Goal: Navigation & Orientation: Find specific page/section

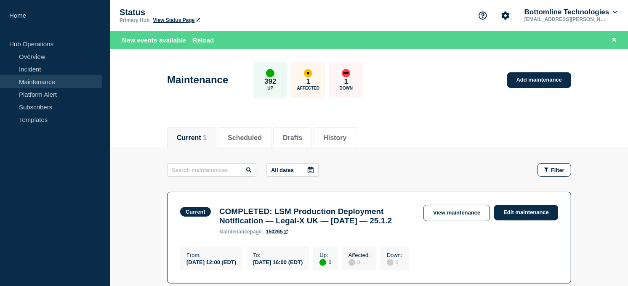
click at [200, 36] on div "New events available Reload" at bounding box center [370, 40] width 497 height 10
click at [200, 37] on button "Reload" at bounding box center [203, 40] width 21 height 7
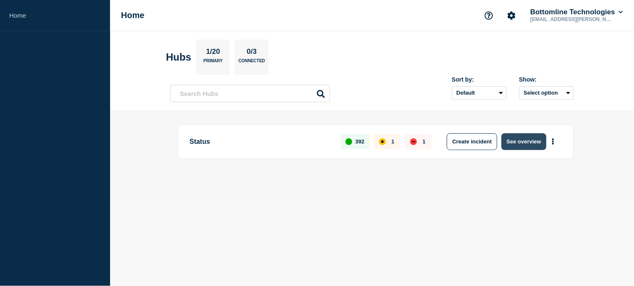
click at [522, 141] on button "See overview" at bounding box center [524, 141] width 45 height 17
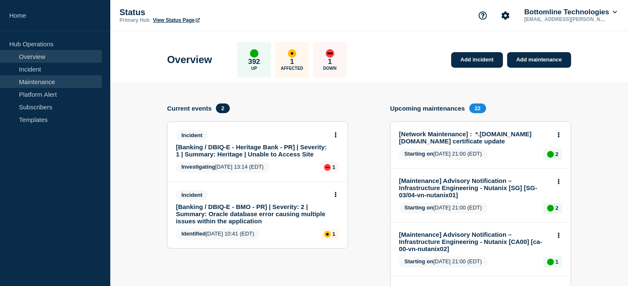
click at [48, 80] on link "Maintenance" at bounding box center [51, 81] width 102 height 13
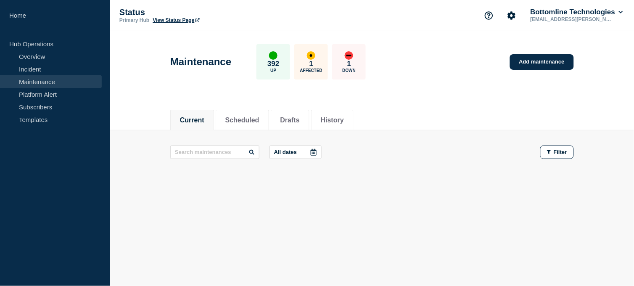
click at [24, 78] on link "Maintenance" at bounding box center [51, 81] width 102 height 13
click at [234, 117] on button "Scheduled" at bounding box center [243, 121] width 34 height 8
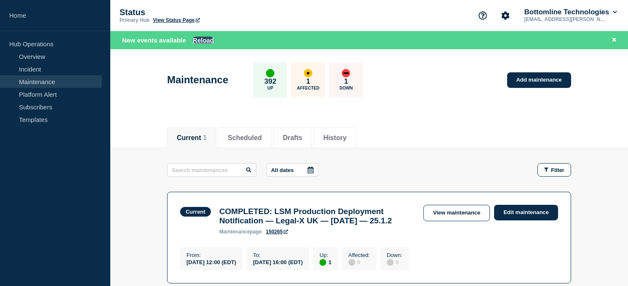
click at [194, 39] on button "Reload" at bounding box center [203, 40] width 21 height 7
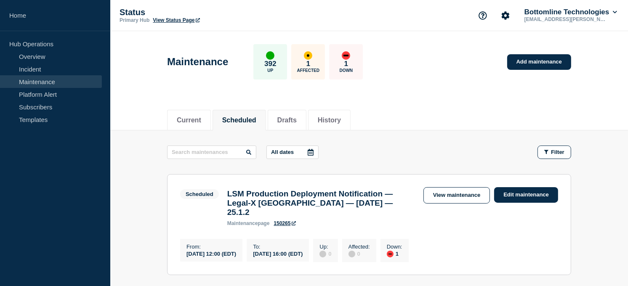
click at [40, 83] on link "Maintenance" at bounding box center [51, 81] width 102 height 13
